Goal: Task Accomplishment & Management: Complete application form

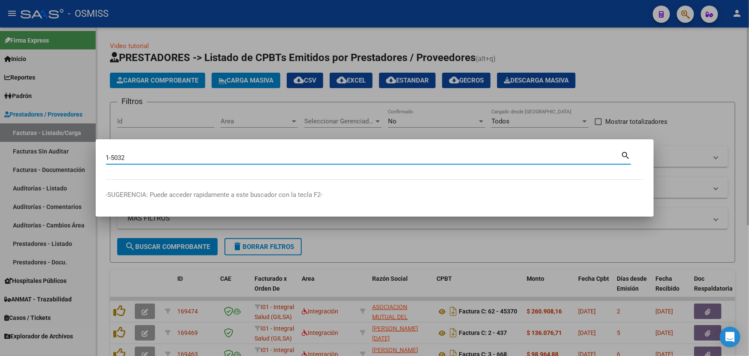
type input "1-5032"
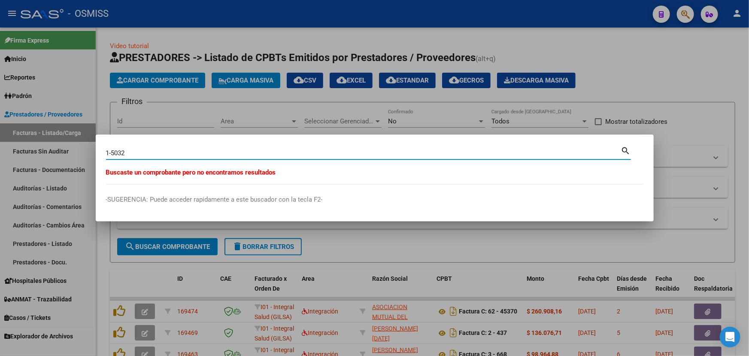
click at [673, 86] on div at bounding box center [374, 178] width 749 height 356
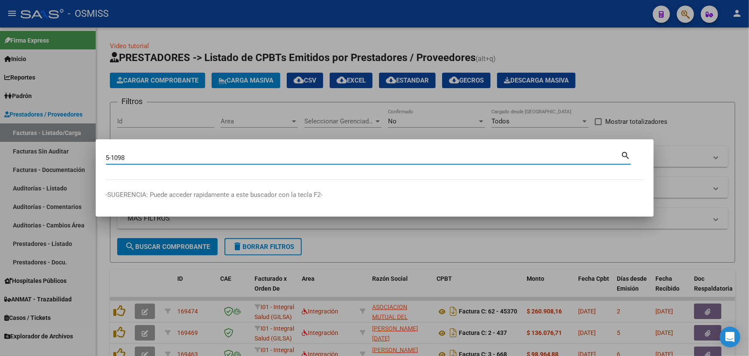
type input "5-1098"
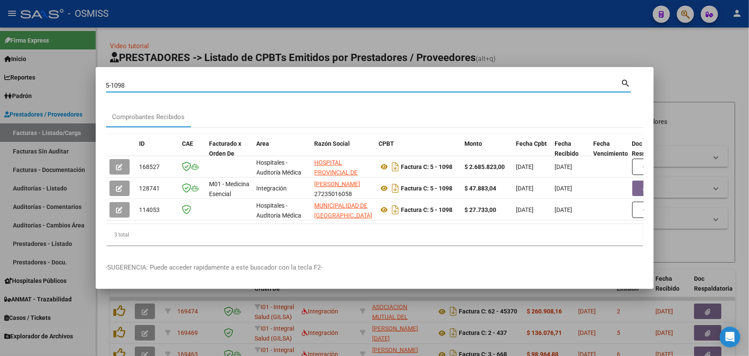
click at [615, 46] on div at bounding box center [374, 178] width 749 height 356
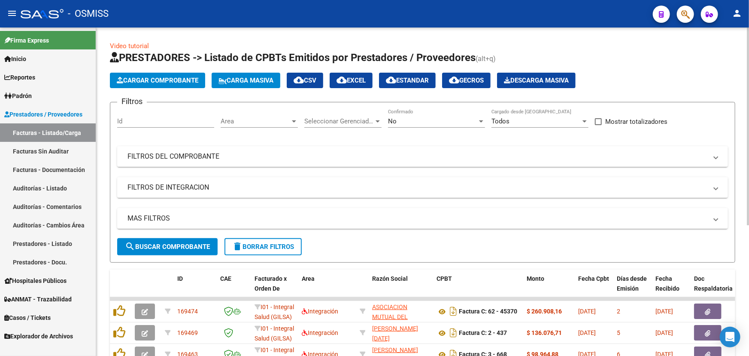
click at [153, 82] on span "Cargar Comprobante" at bounding box center [158, 80] width 82 height 8
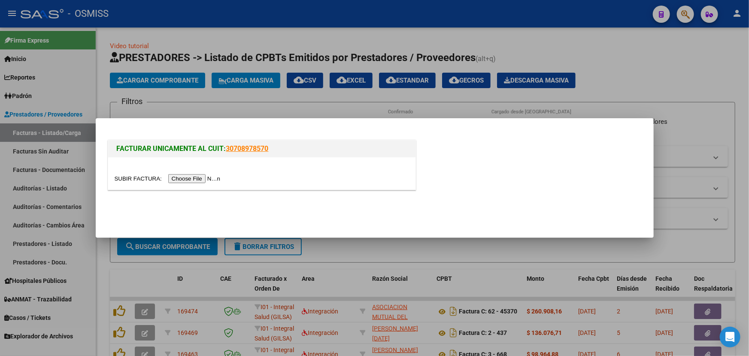
click at [137, 177] on input "file" at bounding box center [169, 178] width 109 height 9
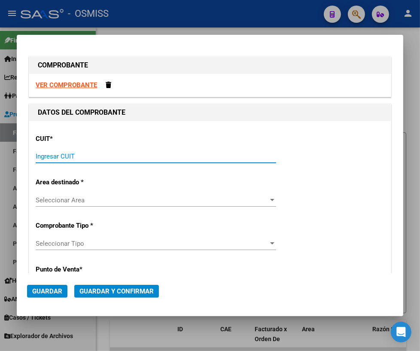
click at [144, 152] on input "Ingresar CUIT" at bounding box center [156, 156] width 240 height 8
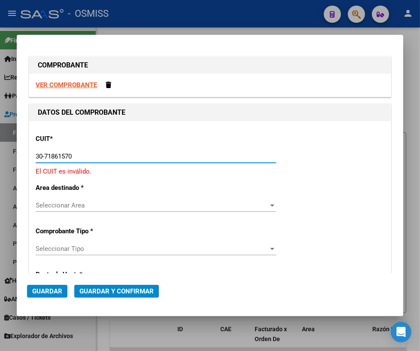
type input "30-71861570-0"
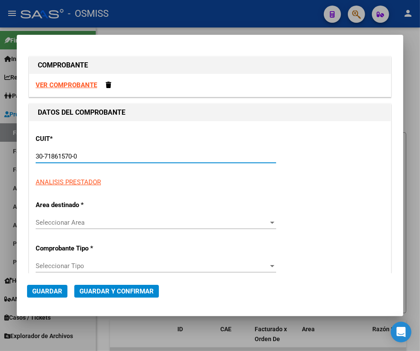
type input "0"
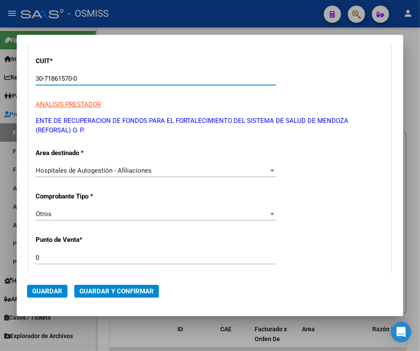
scroll to position [156, 0]
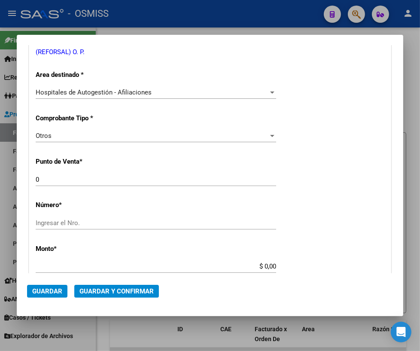
type input "30-71861570-0"
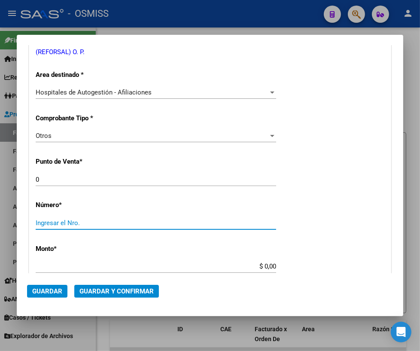
click at [75, 222] on input "Ingresar el Nro." at bounding box center [156, 223] width 240 height 8
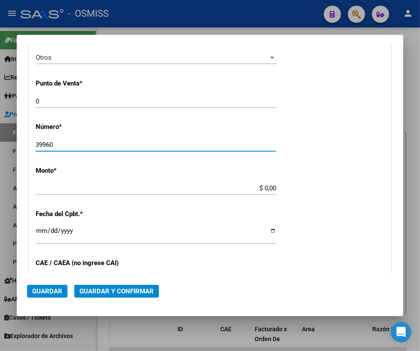
type input "39960"
drag, startPoint x: 261, startPoint y: 187, endPoint x: 286, endPoint y: 189, distance: 24.9
click at [286, 189] on div "CUIT * 30-71861570-0 Ingresar CUIT ANALISIS PRESTADOR ENTE DE RECUPERACION DE F…" at bounding box center [210, 196] width 362 height 618
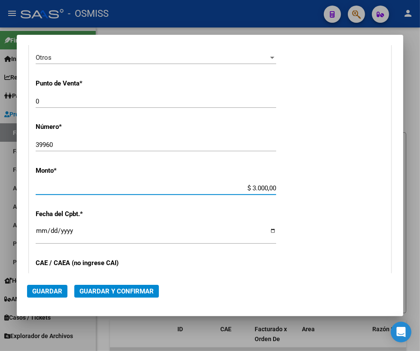
type input "$ 30.000,00"
click at [266, 228] on input "Ingresar la fecha" at bounding box center [156, 234] width 240 height 14
type input "[DATE]"
click at [81, 157] on div "39960 Ingresar el Nro." at bounding box center [156, 148] width 240 height 21
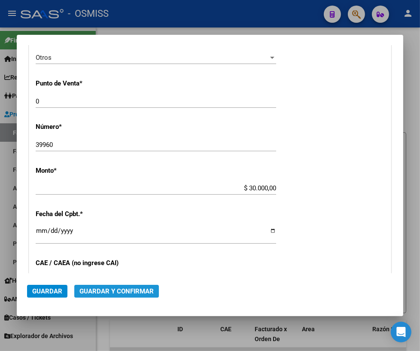
click at [122, 290] on span "Guardar y Confirmar" at bounding box center [116, 291] width 74 height 8
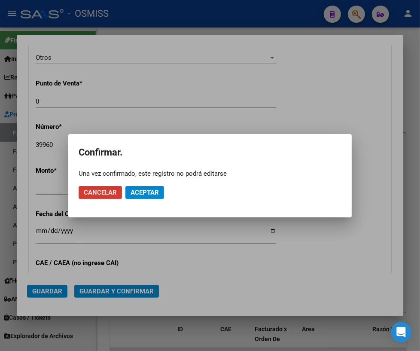
click at [155, 189] on span "Aceptar" at bounding box center [145, 193] width 28 height 8
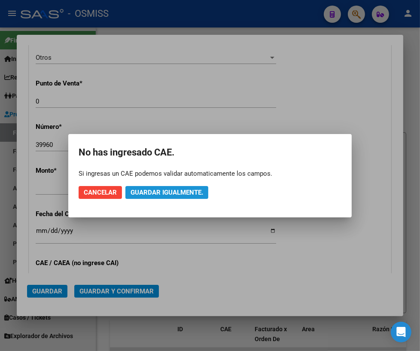
click at [195, 194] on span "Guardar igualmente." at bounding box center [167, 193] width 73 height 8
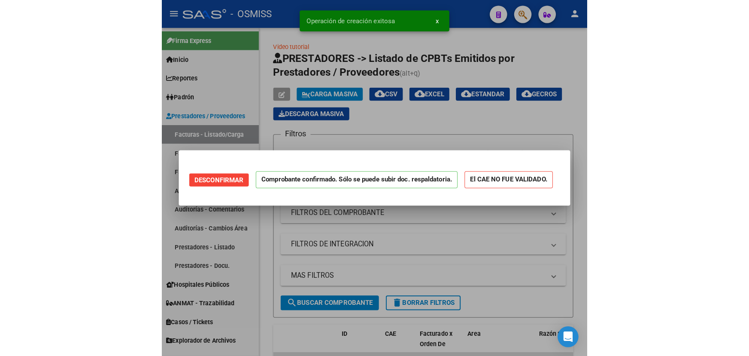
scroll to position [0, 0]
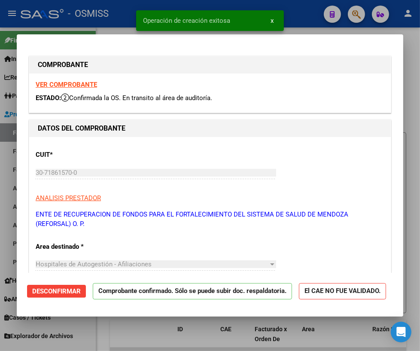
type input "[DATE]"
click at [407, 39] on div at bounding box center [210, 175] width 420 height 351
type input "$ 0,00"
